Goal: Task Accomplishment & Management: Complete application form

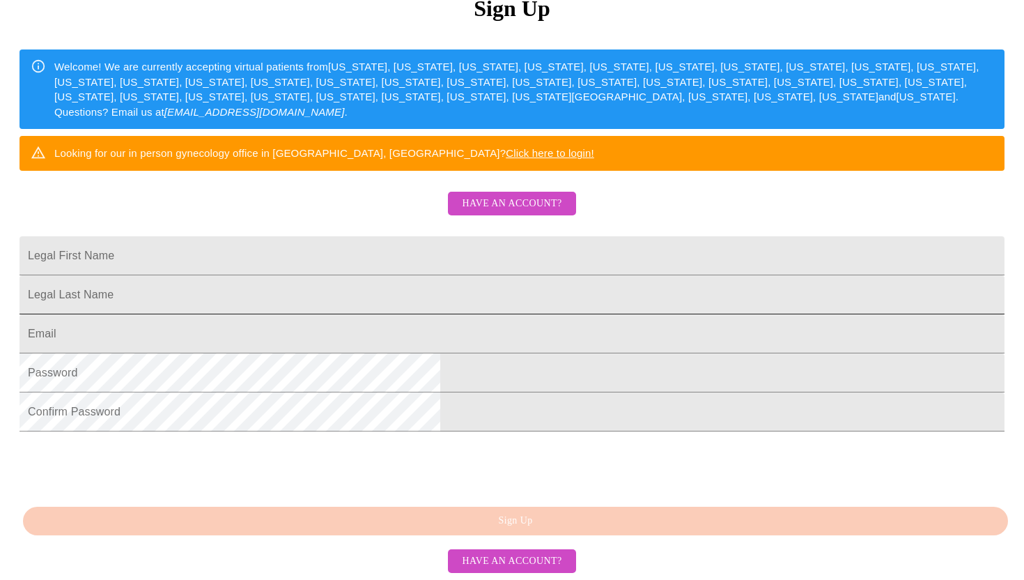
scroll to position [222, 0]
click at [327, 268] on input "Legal First Name" at bounding box center [512, 255] width 985 height 39
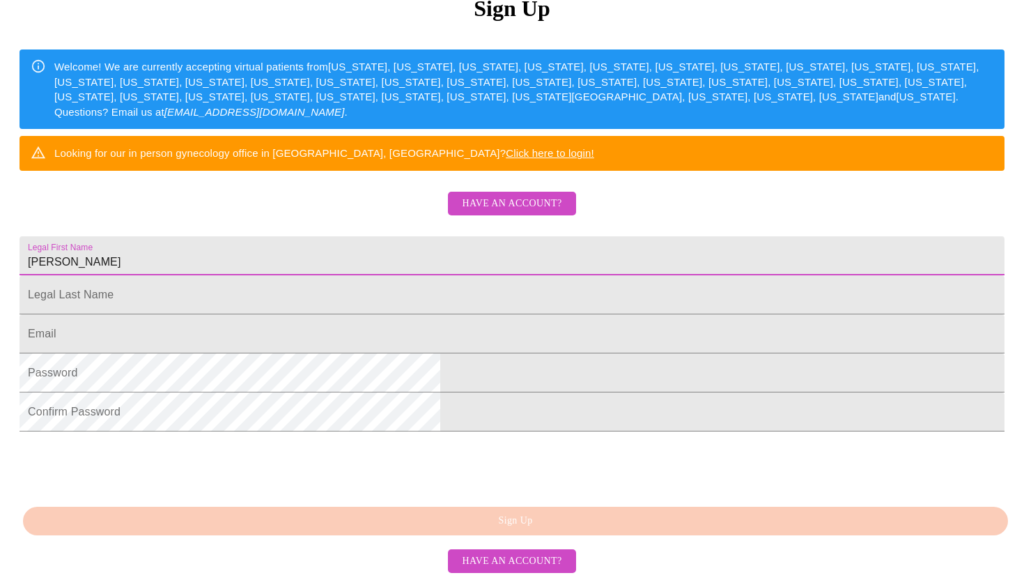
type input "[PERSON_NAME]"
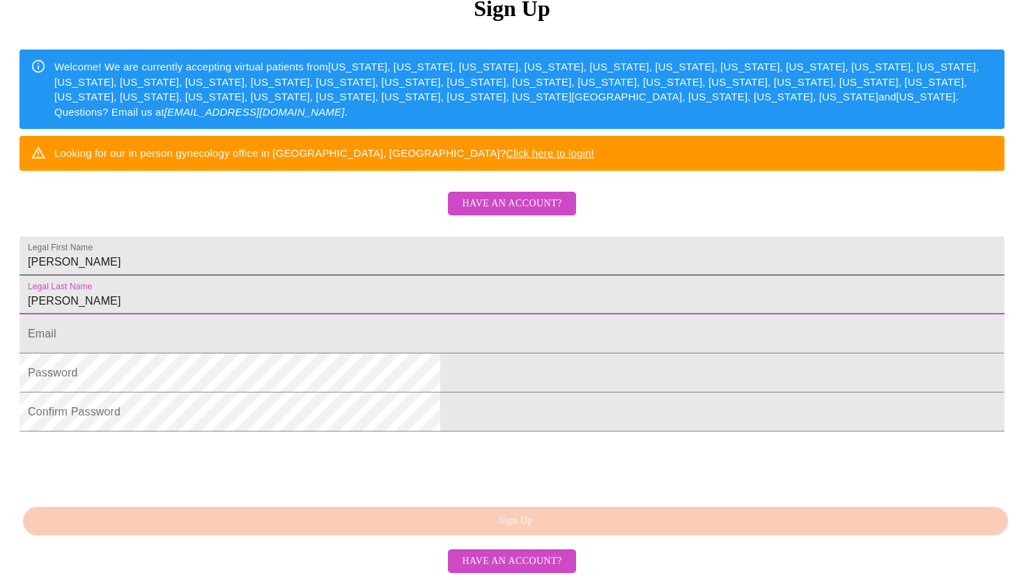
type input "[PERSON_NAME]"
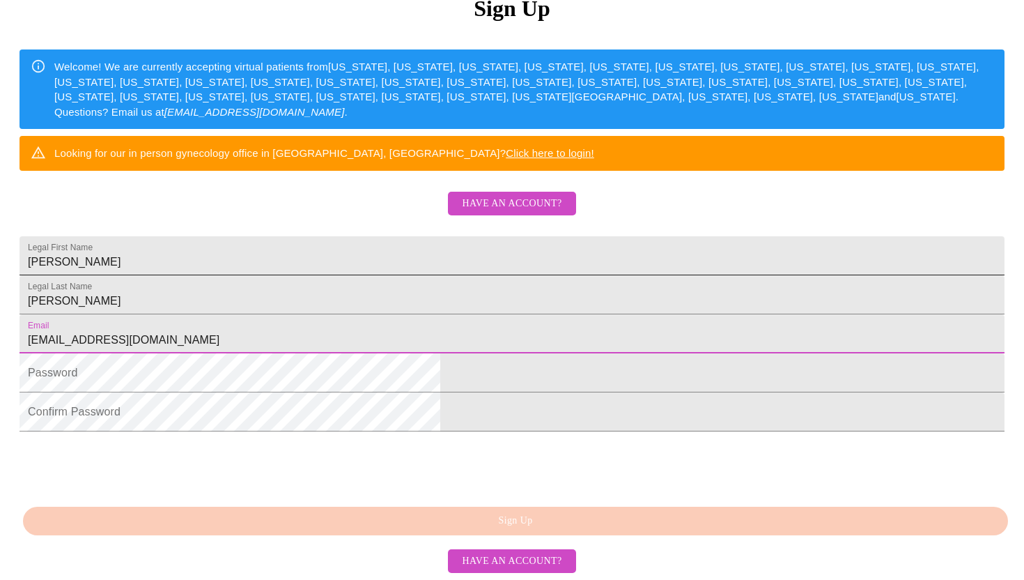
type input "[EMAIL_ADDRESS][DOMAIN_NAME]"
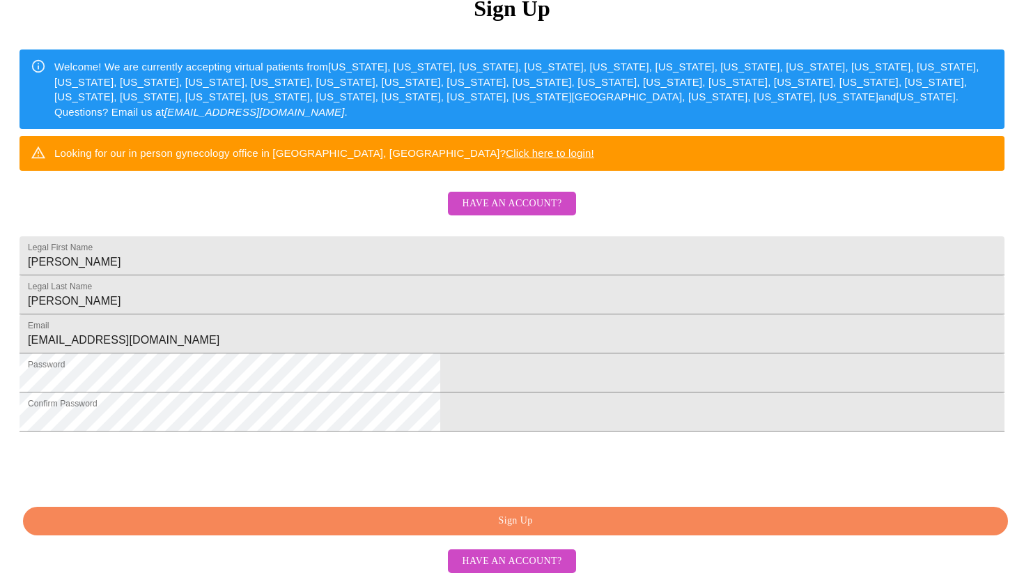
scroll to position [302, 0]
click at [361, 520] on span "Sign Up" at bounding box center [515, 520] width 953 height 17
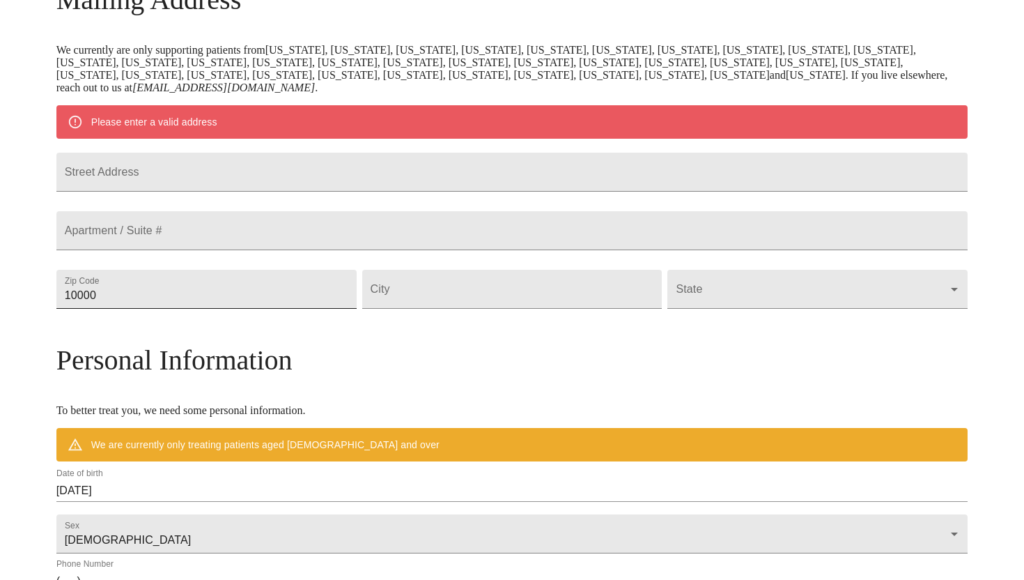
scroll to position [258, 0]
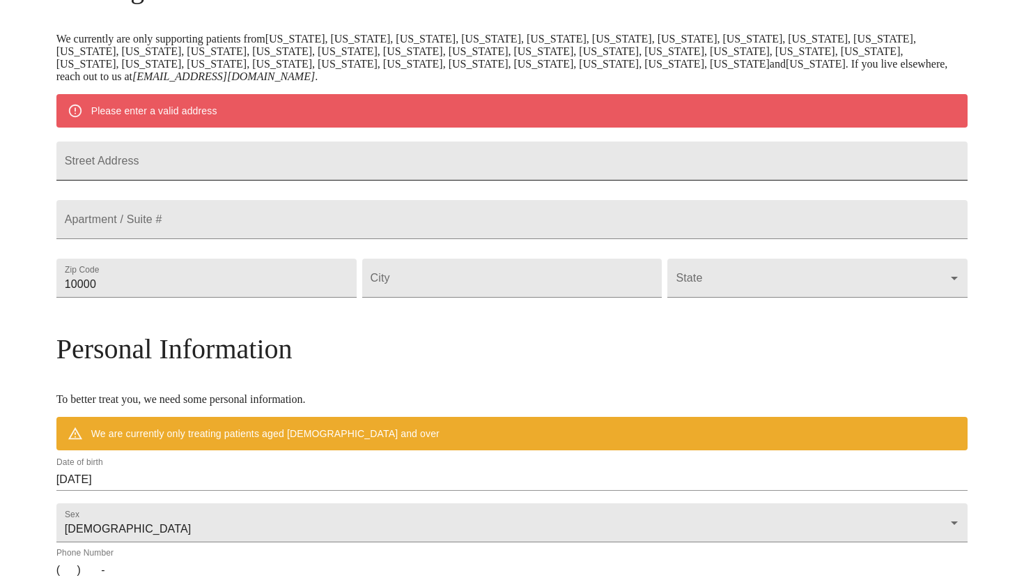
click at [226, 172] on input "Street Address" at bounding box center [512, 160] width 912 height 39
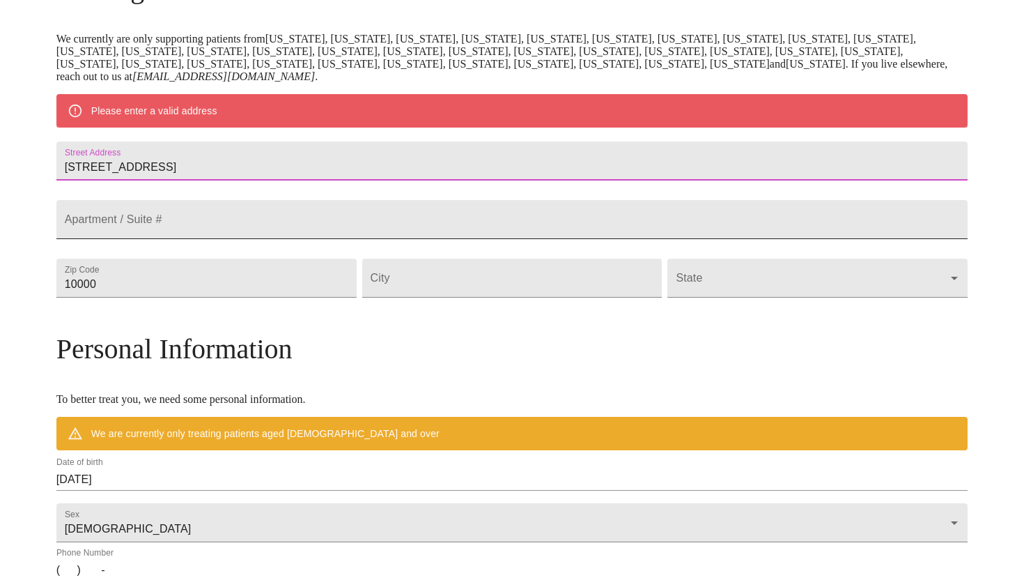
type input "[STREET_ADDRESS]"
click at [212, 238] on input "Street Address" at bounding box center [512, 219] width 912 height 39
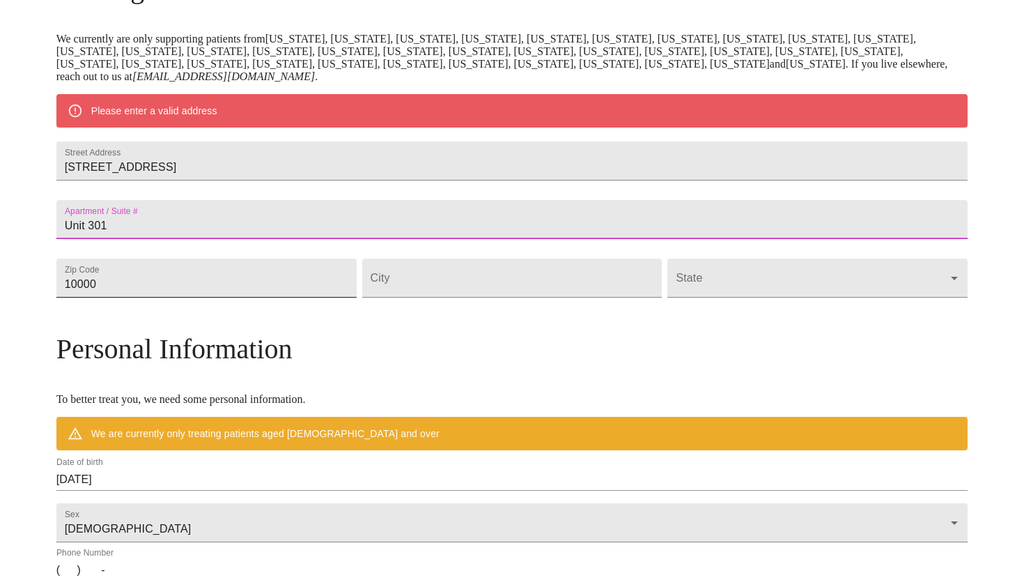
type input "Unit 301"
click at [219, 297] on input "10000" at bounding box center [206, 277] width 300 height 39
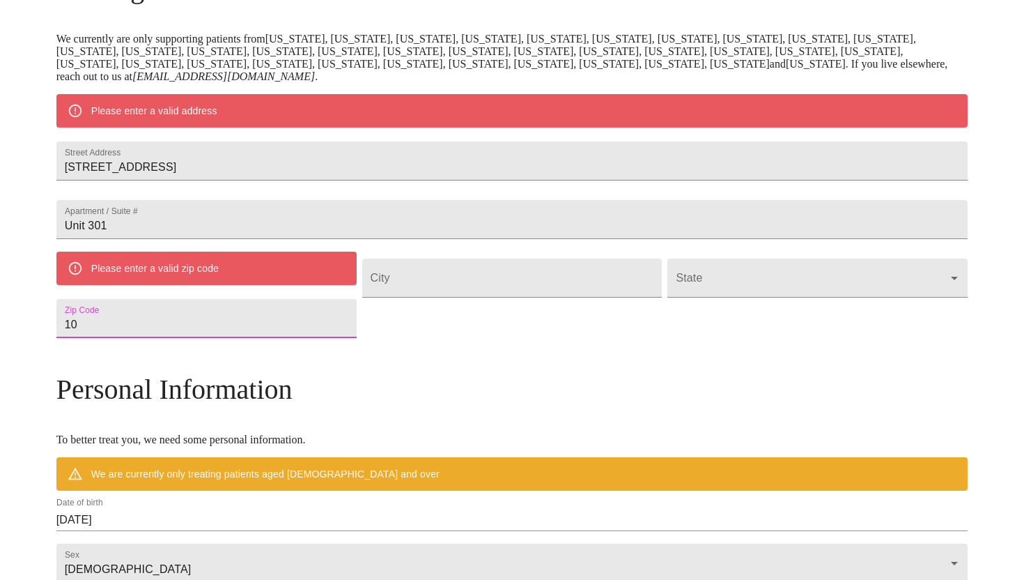
type input "1"
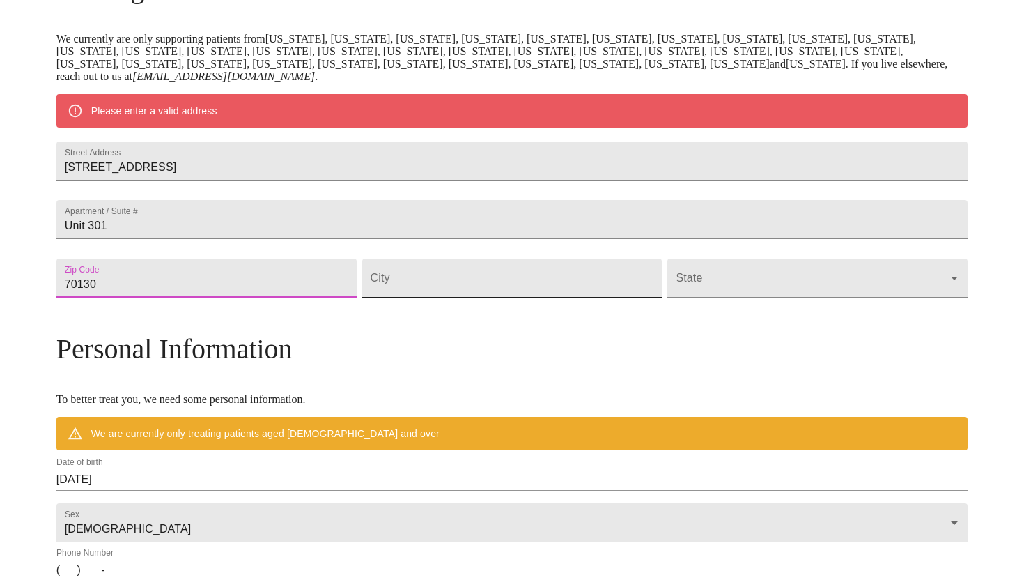
type input "70130"
click at [431, 297] on input "Street Address" at bounding box center [512, 277] width 300 height 39
type input "[GEOGRAPHIC_DATA]"
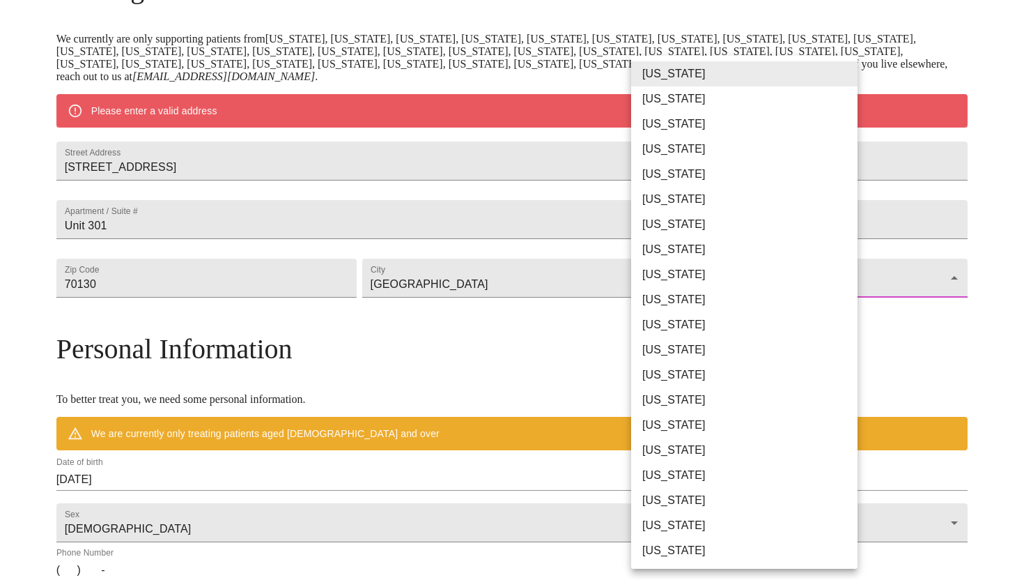
click at [773, 325] on body "MyMenopauseRx Welcome to MyMenopauseRx Since it's your first time here, you'll …" at bounding box center [512, 297] width 1013 height 1099
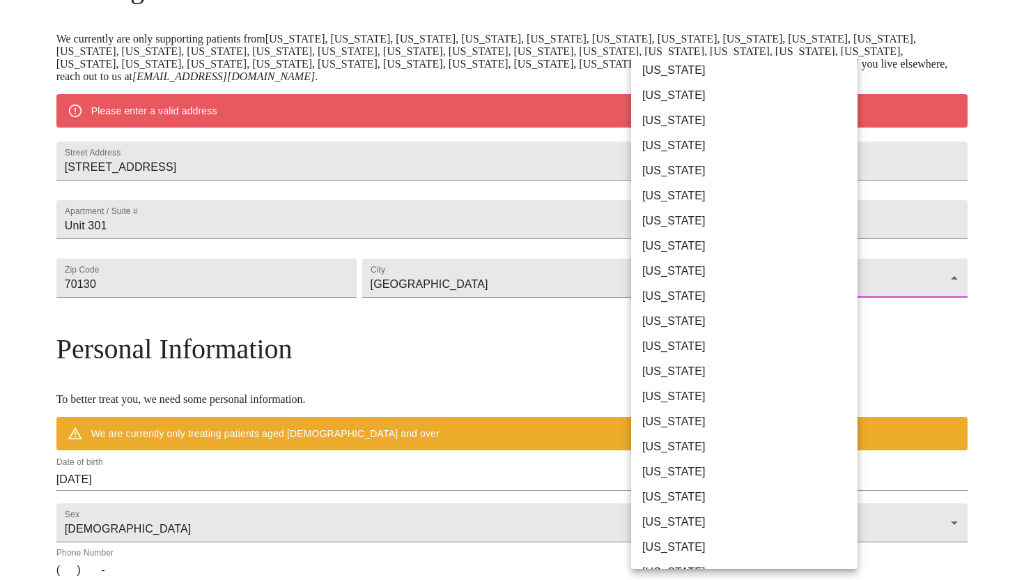
scroll to position [277, 0]
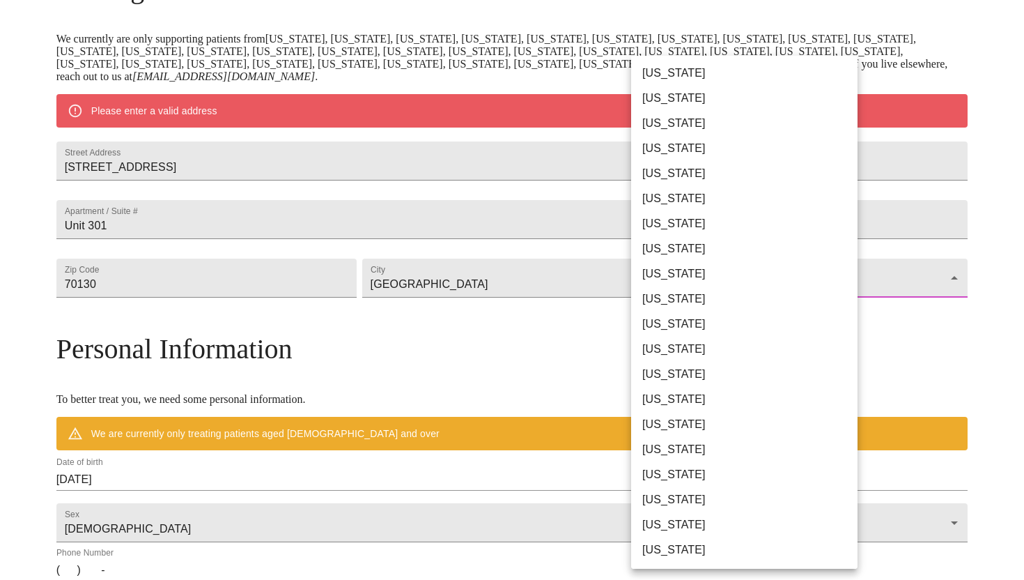
click at [686, 212] on li "[US_STATE]" at bounding box center [744, 223] width 226 height 25
type input "[US_STATE]"
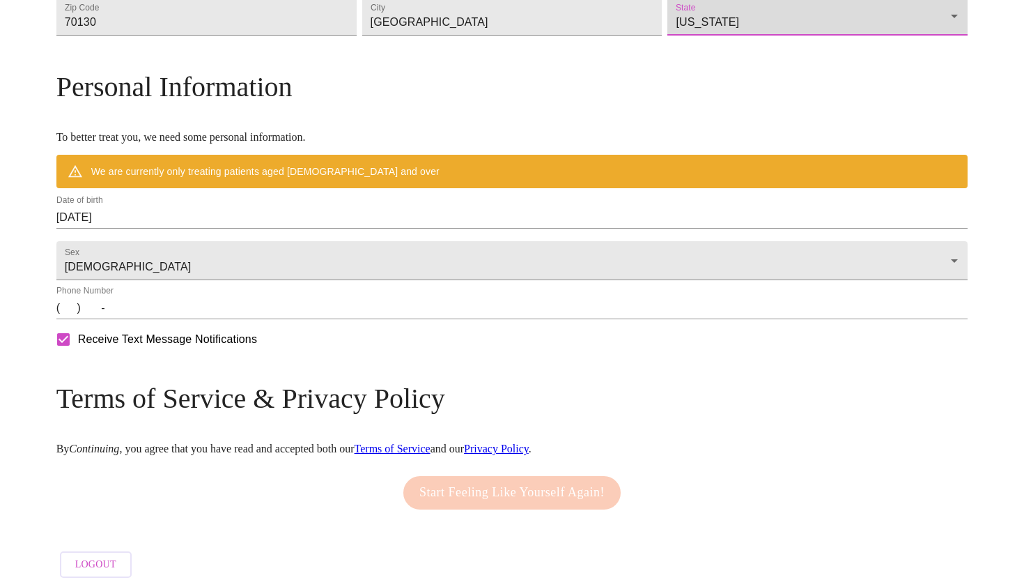
scroll to position [496, 0]
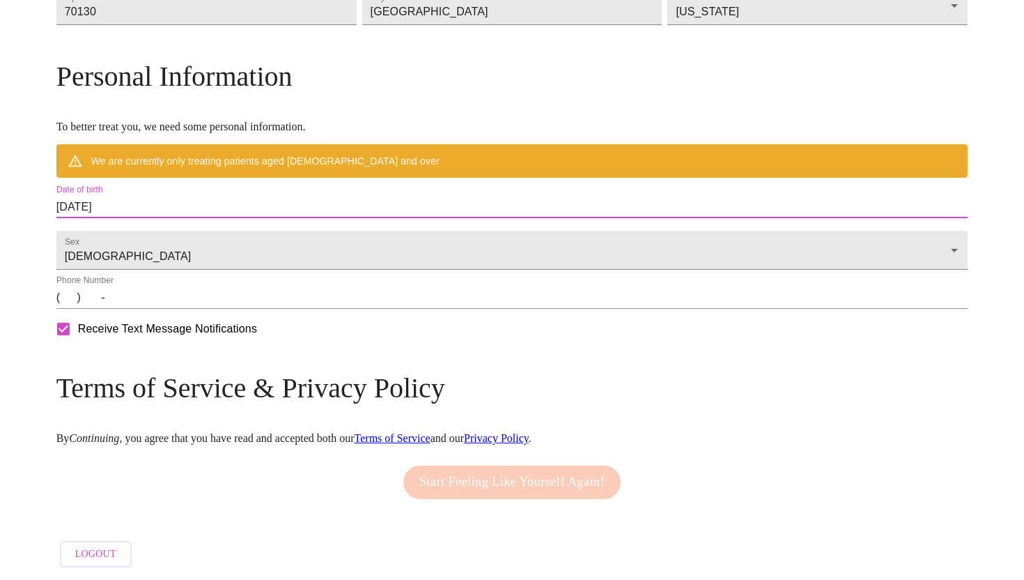
drag, startPoint x: 235, startPoint y: 235, endPoint x: 50, endPoint y: 208, distance: 186.7
click at [50, 208] on div "MyMenopauseRx Welcome to MyMenopauseRx Since it's your first time here, you'll …" at bounding box center [512, 45] width 1013 height 1058
click at [191, 218] on input "[DATE]" at bounding box center [512, 207] width 912 height 22
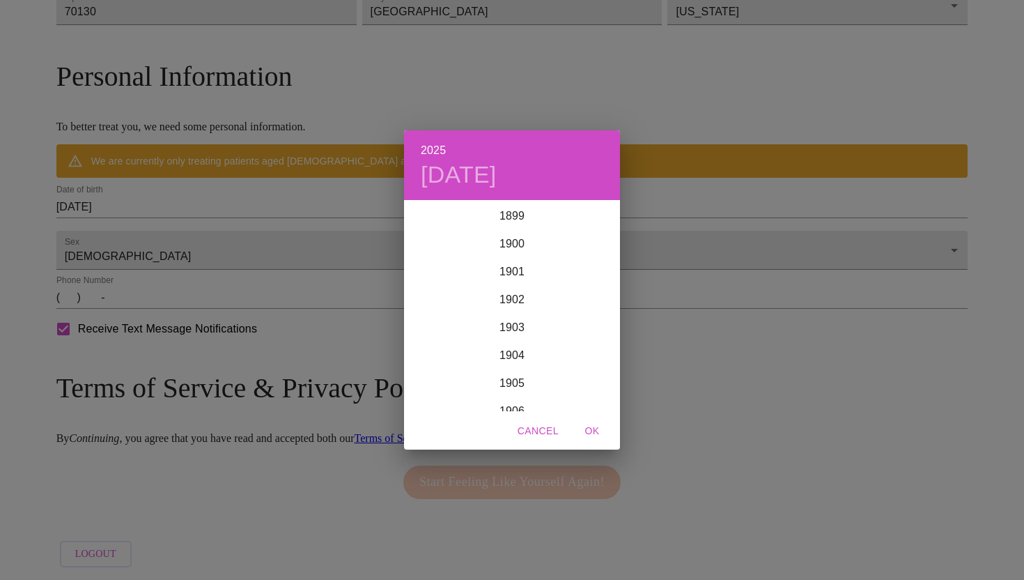
click at [191, 238] on div "2025 [DATE] 1900 1901 1902 1903 1904 1905 1906 1907 1908 1909 1910 1911 1912 19…" at bounding box center [512, 290] width 1024 height 580
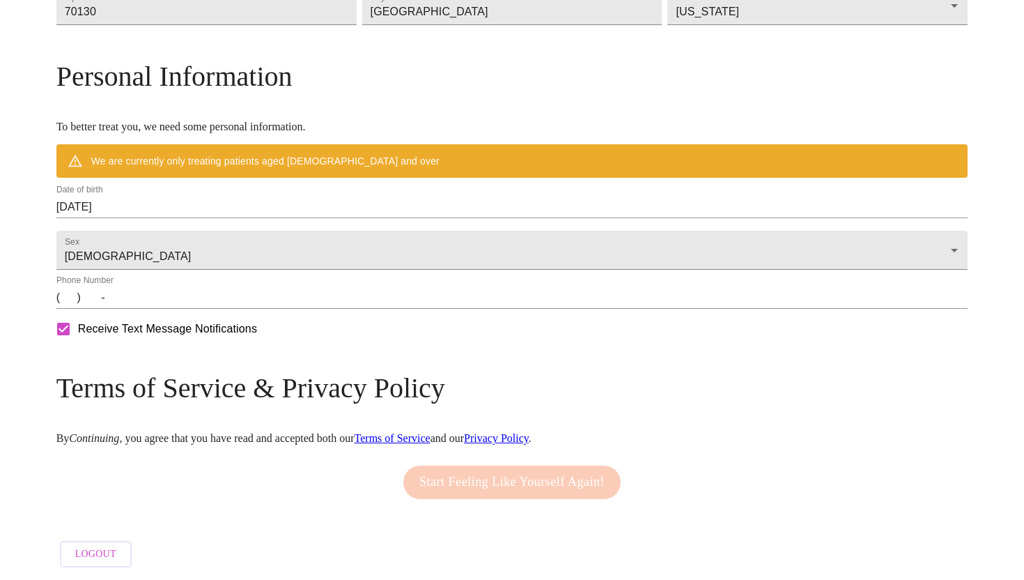
click at [191, 238] on div "2025 [DATE] 1900 1901 1902 1903 1904 1905 1906 1907 1908 1909 1910 1911 1912 19…" at bounding box center [512, 290] width 1024 height 580
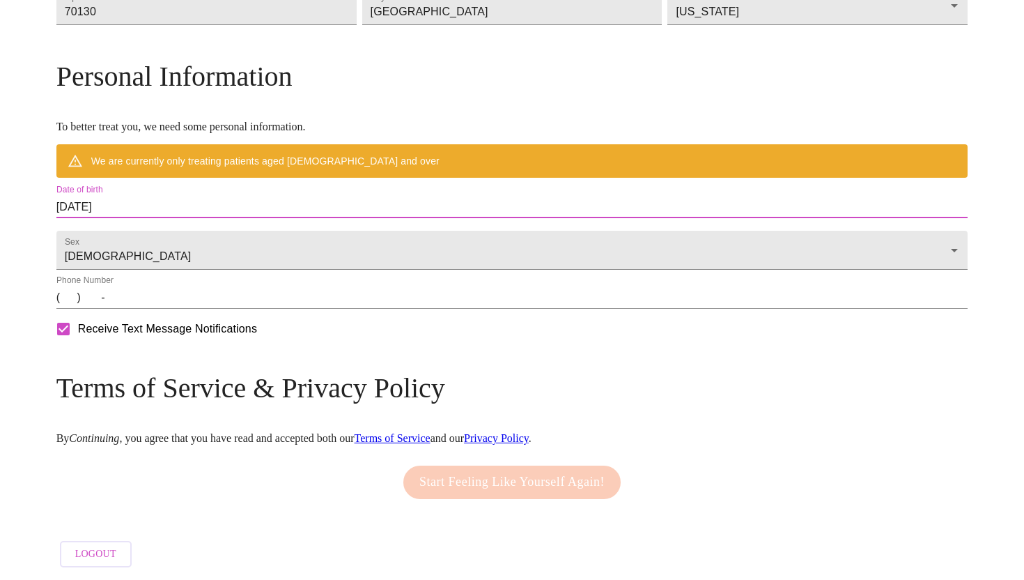
click at [191, 218] on input "[DATE]" at bounding box center [512, 207] width 912 height 22
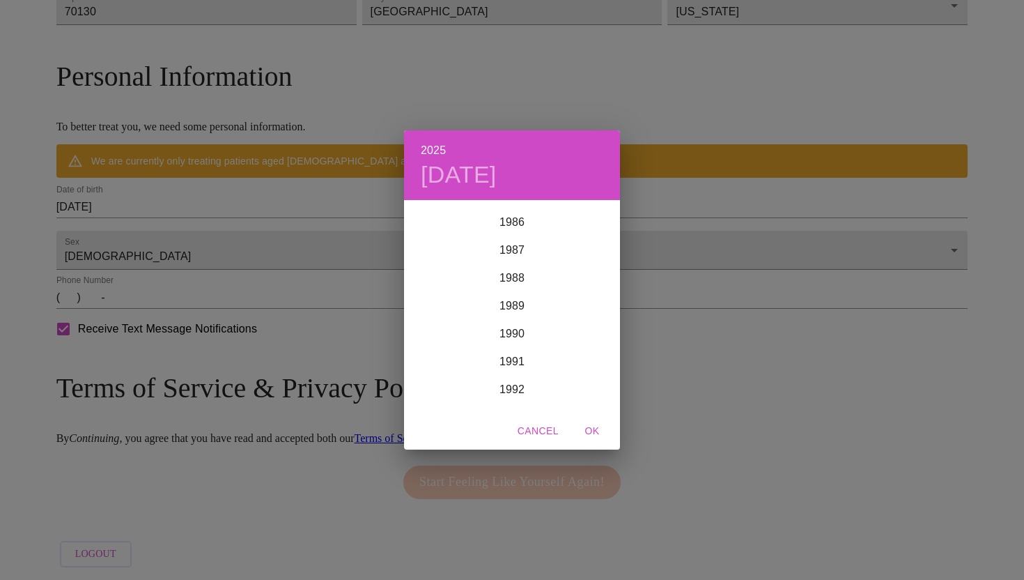
scroll to position [2418, 0]
click at [517, 242] on div "1987" at bounding box center [512, 251] width 216 height 28
click at [436, 222] on div "Jan" at bounding box center [440, 228] width 72 height 52
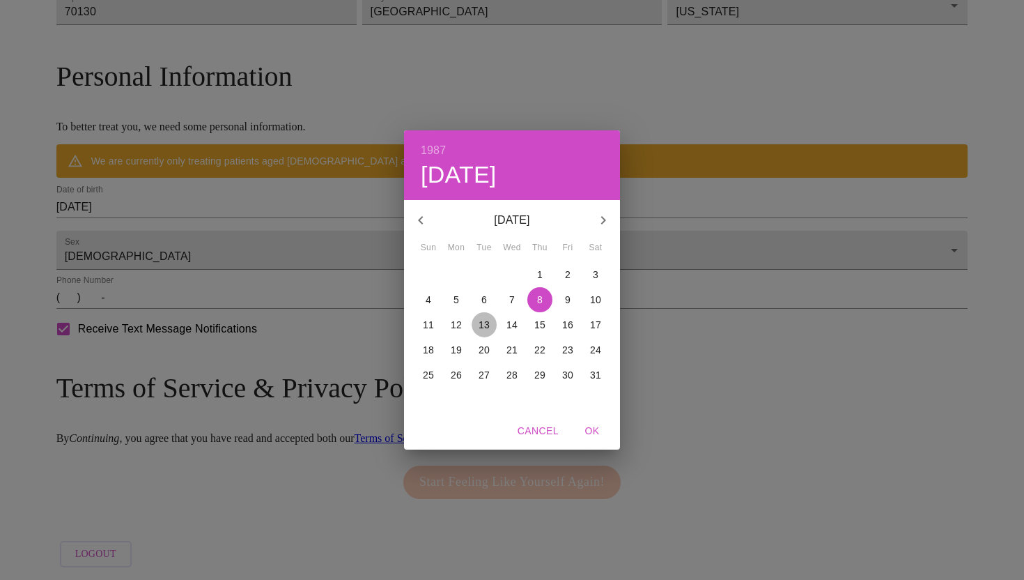
click at [490, 321] on span "13" at bounding box center [484, 325] width 25 height 14
click at [747, 413] on div "1987 Tue, Jan [DATE][PERSON_NAME] Tue Wed Thu Fri Sat 28 29 30 31 1 2 3 4 5 6 7…" at bounding box center [512, 290] width 1024 height 580
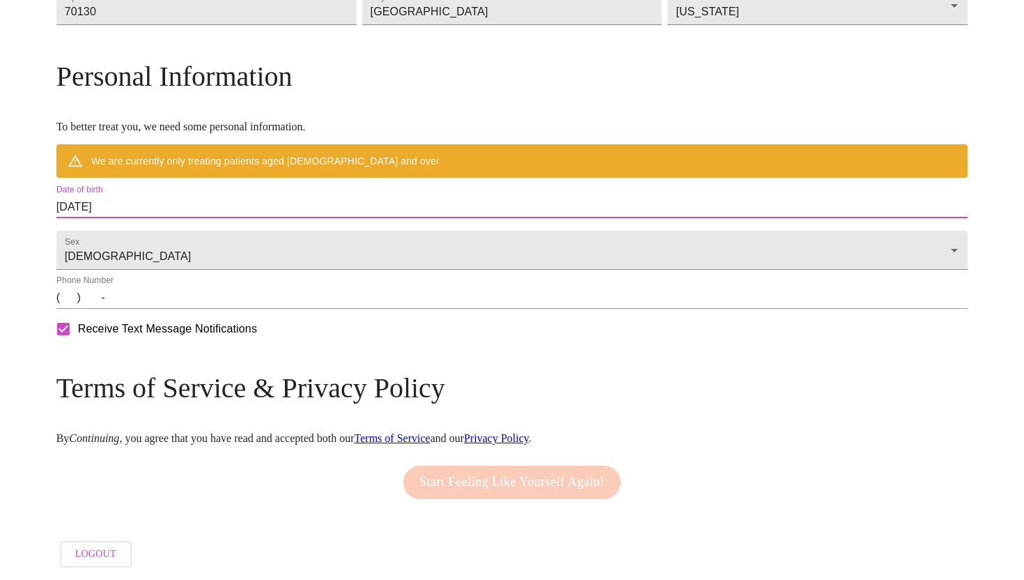
click at [216, 218] on input "[DATE]" at bounding box center [512, 207] width 912 height 22
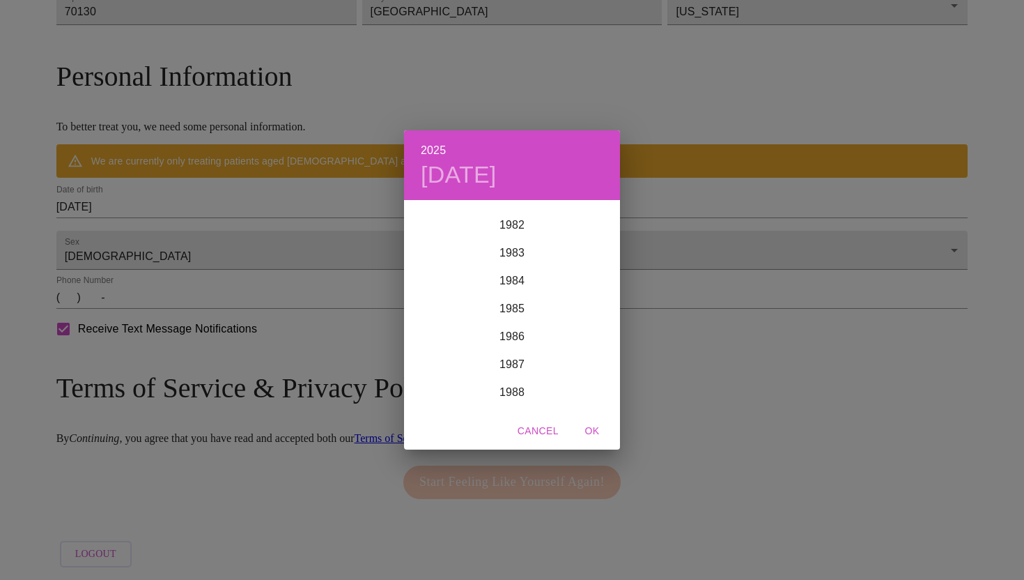
scroll to position [2294, 0]
click at [515, 378] on div "1987" at bounding box center [512, 375] width 216 height 28
click at [444, 233] on div "Jan" at bounding box center [440, 228] width 72 height 52
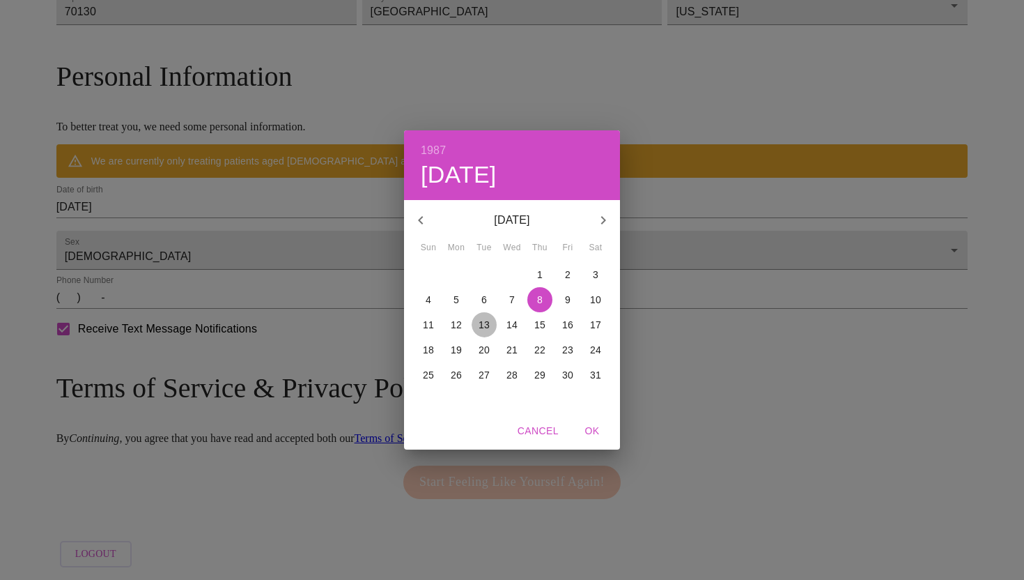
click at [486, 323] on p "13" at bounding box center [484, 325] width 11 height 14
click at [592, 428] on span "OK" at bounding box center [591, 430] width 33 height 17
type input "[DATE]"
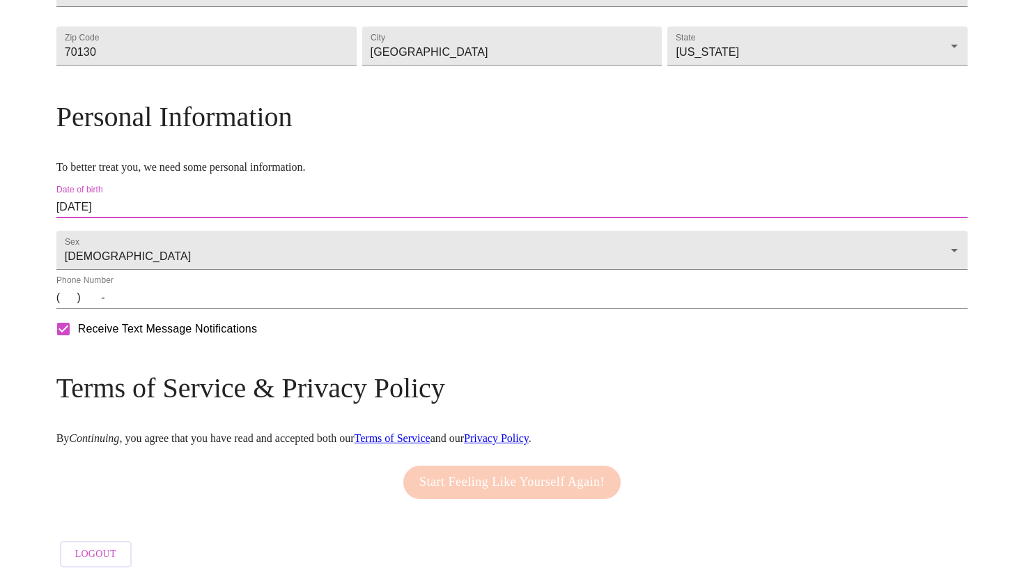
scroll to position [491, 0]
click at [181, 306] on input "(   )    -" at bounding box center [512, 297] width 912 height 22
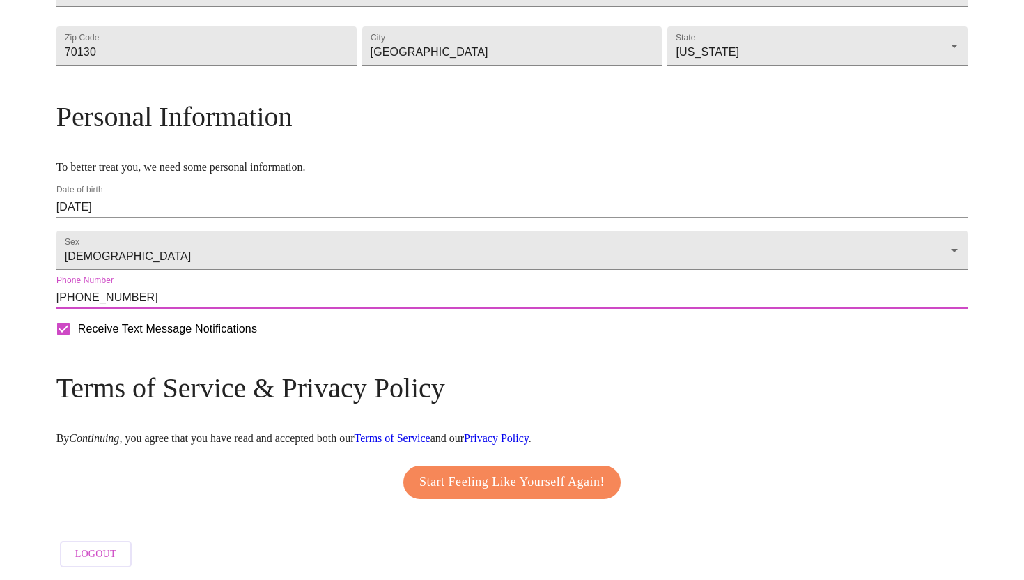
type input "[PHONE_NUMBER]"
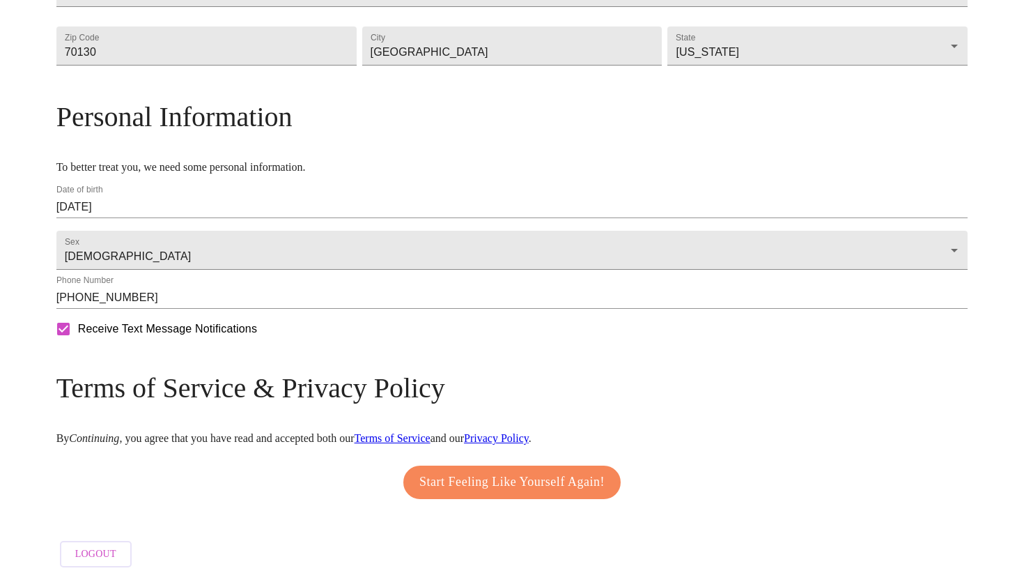
click at [531, 458] on div "Start Feeling Like Yourself Again!" at bounding box center [512, 481] width 224 height 47
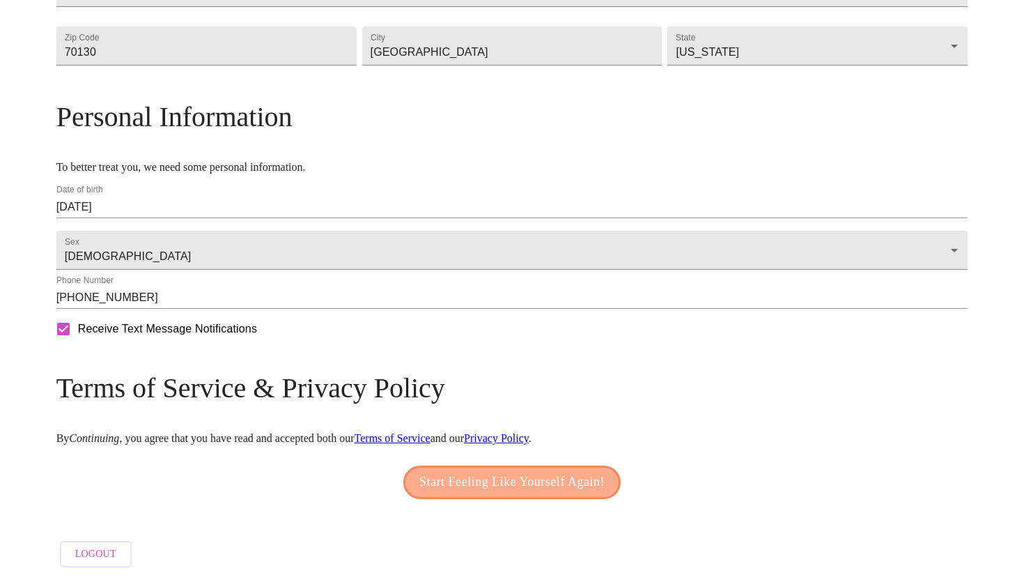
click at [526, 477] on span "Start Feeling Like Yourself Again!" at bounding box center [511, 482] width 185 height 22
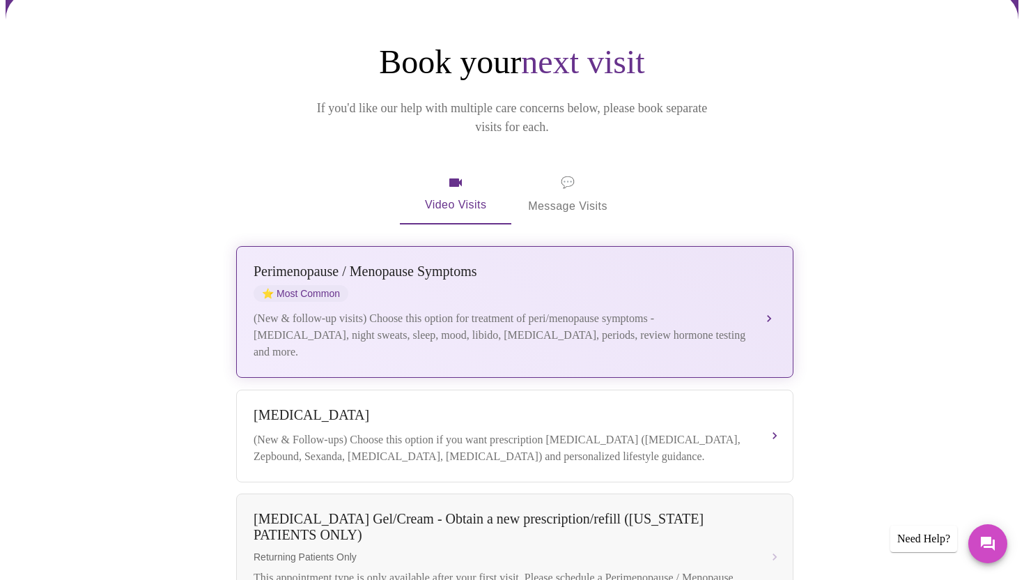
scroll to position [98, 0]
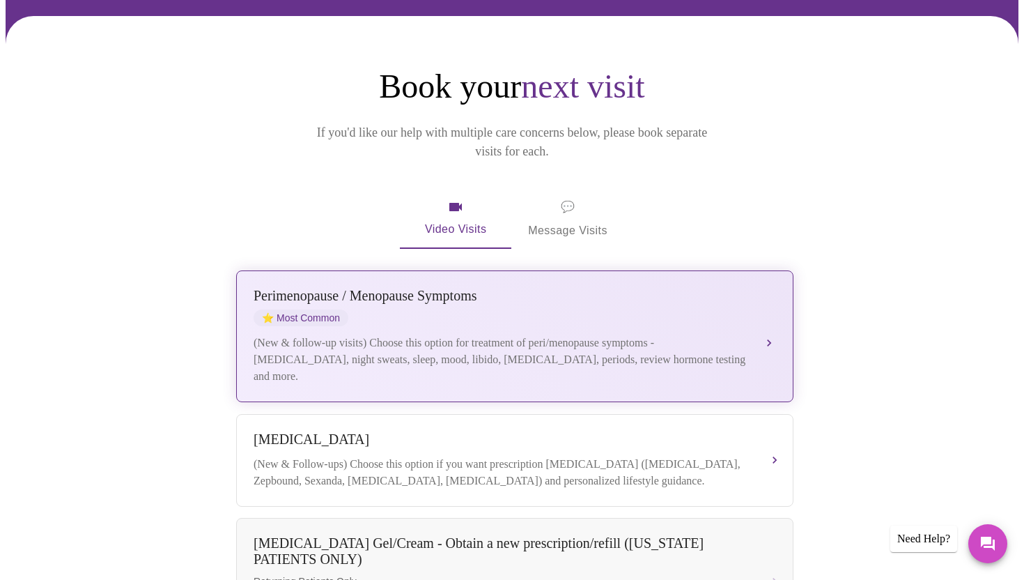
click at [425, 334] on div "(New & follow-up visits) Choose this option for treatment of peri/menopause sym…" at bounding box center [501, 359] width 495 height 50
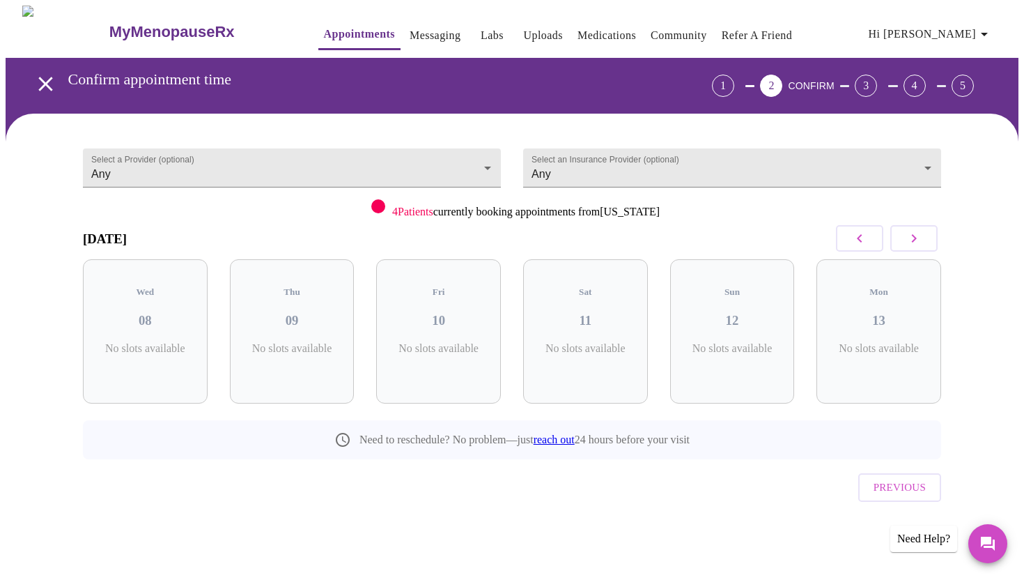
scroll to position [0, 0]
click at [307, 316] on div "Thu 09 4 Slots Left ( 11 Total)" at bounding box center [292, 331] width 125 height 144
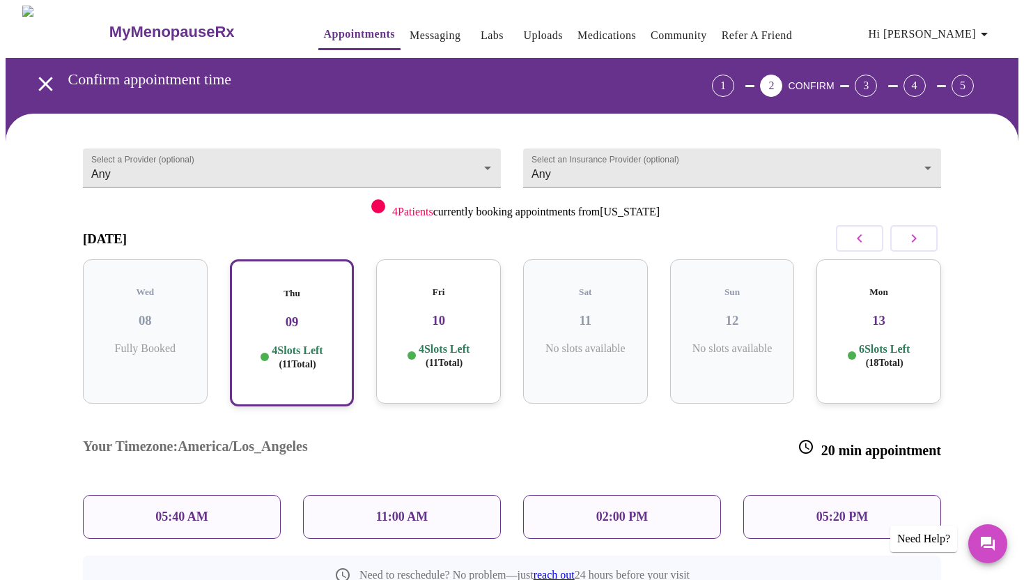
click at [408, 509] on p "11:00 AM" at bounding box center [402, 516] width 52 height 15
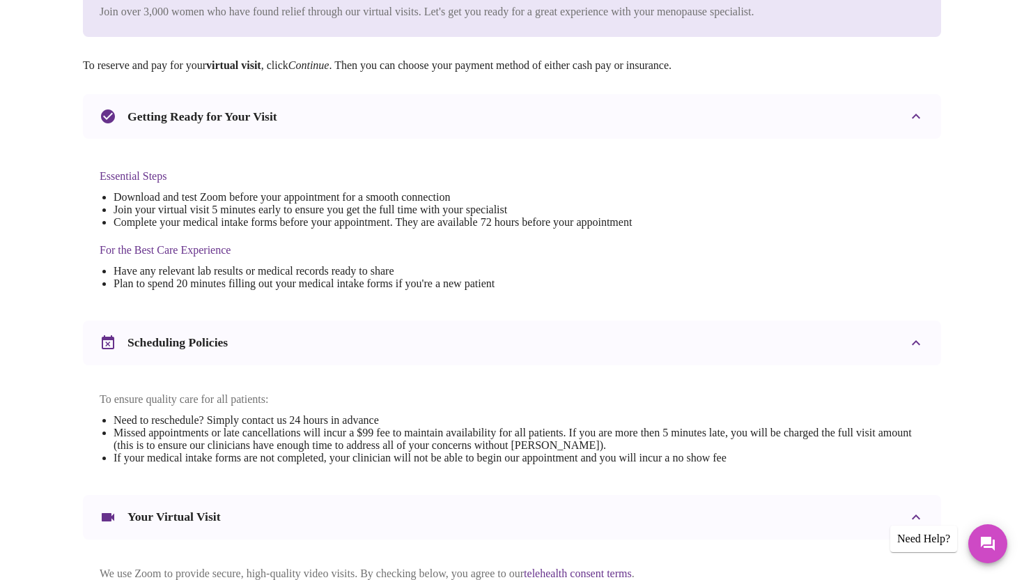
scroll to position [430, 0]
